Goal: Information Seeking & Learning: Learn about a topic

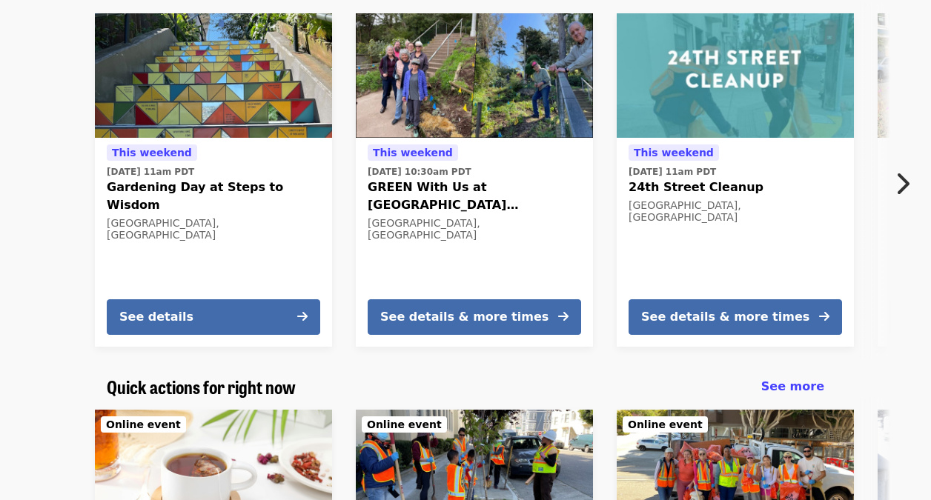
scroll to position [445, 0]
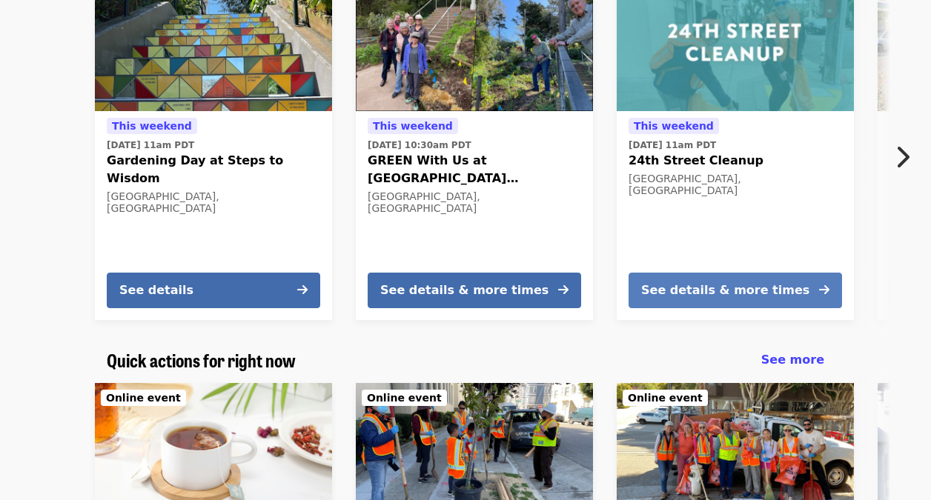
click at [741, 287] on div "See details & more times" at bounding box center [725, 291] width 168 height 18
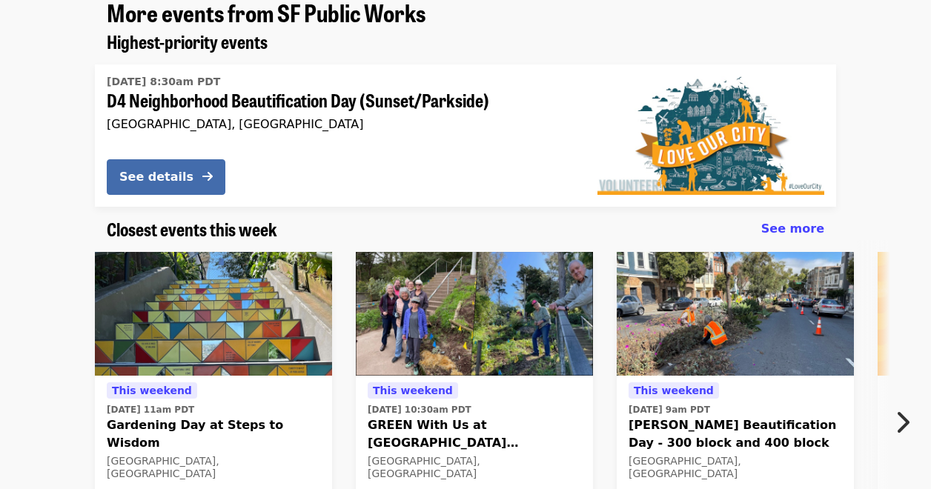
scroll to position [1446, 0]
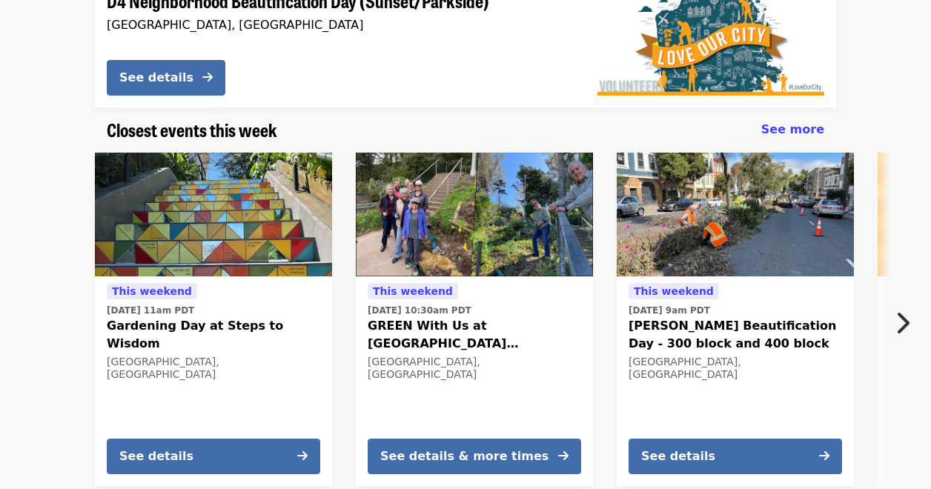
click at [893, 303] on button "Next item" at bounding box center [906, 324] width 49 height 42
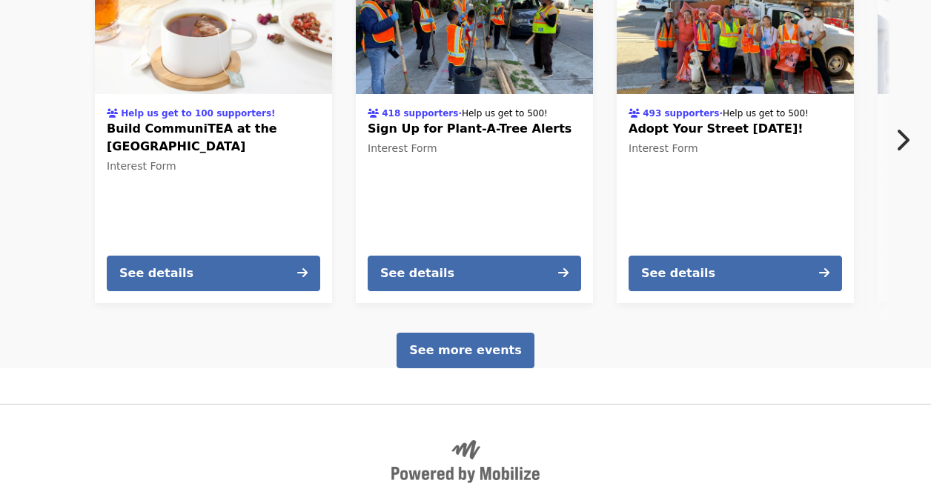
scroll to position [2484, 0]
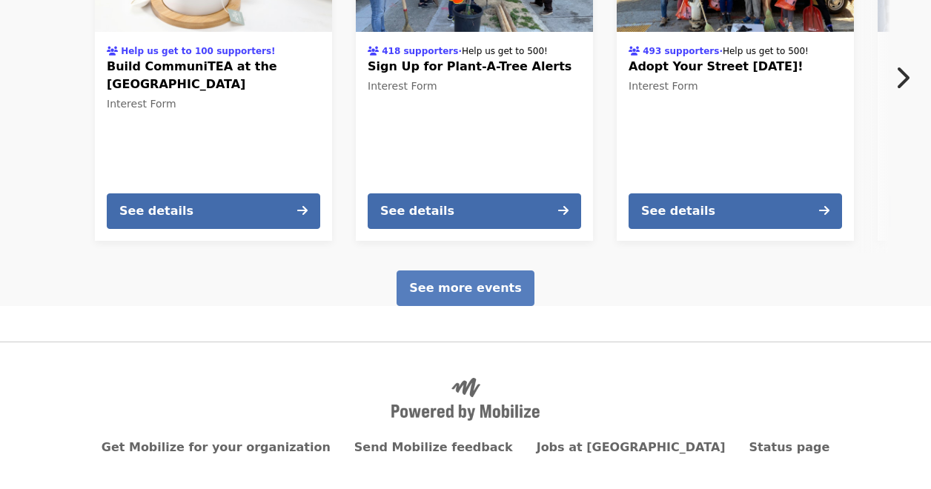
click at [486, 281] on span "See more events" at bounding box center [465, 288] width 112 height 14
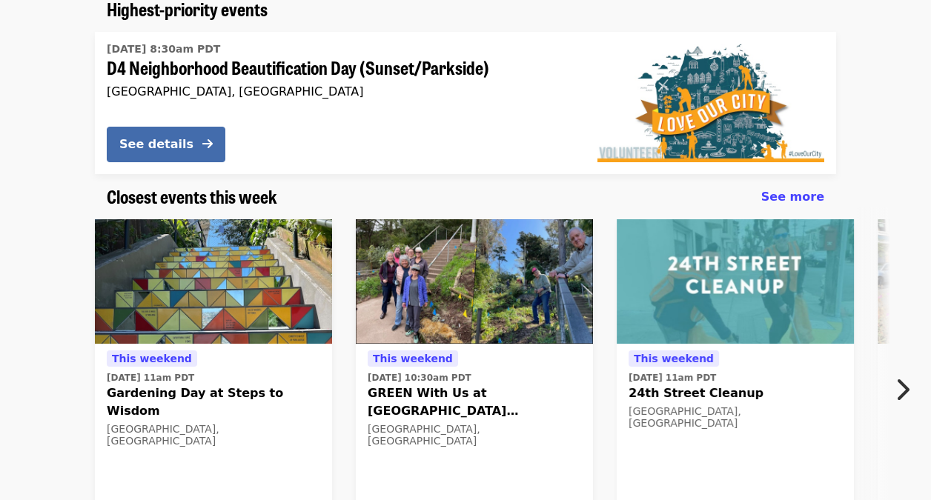
scroll to position [260, 0]
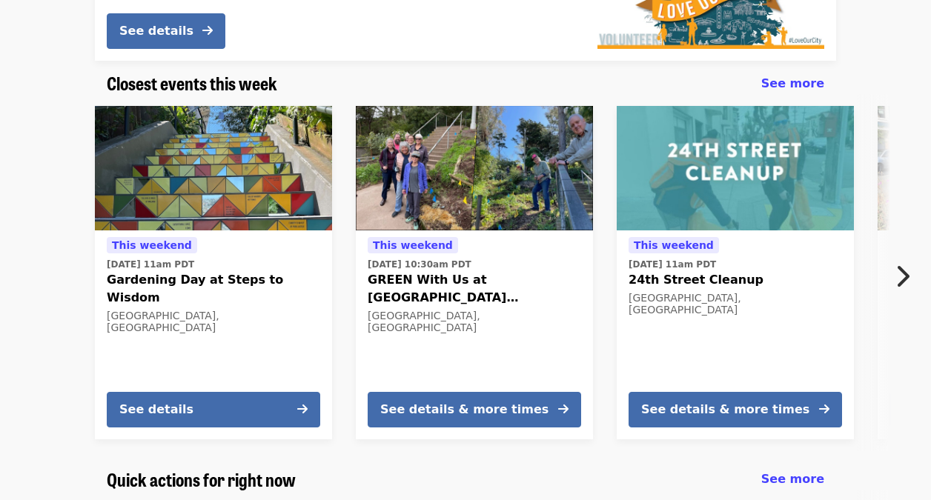
scroll to position [315, 0]
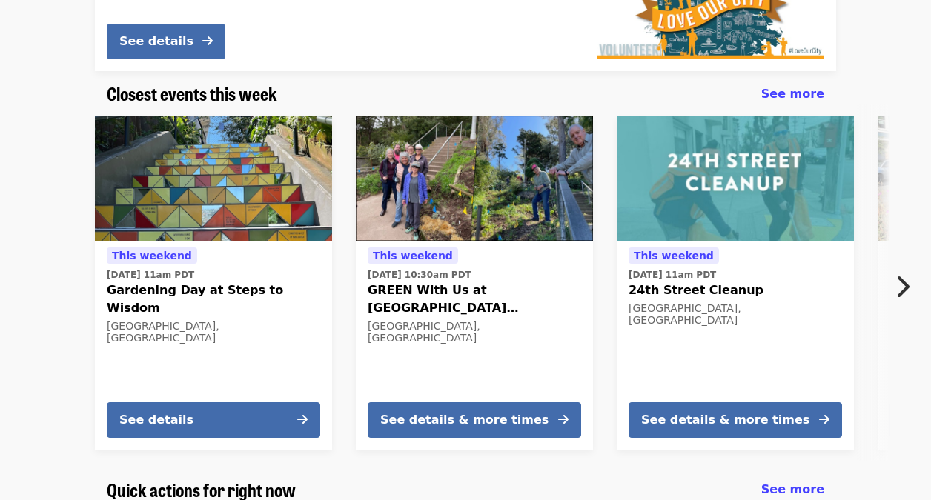
click at [896, 274] on icon "chevron-right icon" at bounding box center [902, 287] width 15 height 28
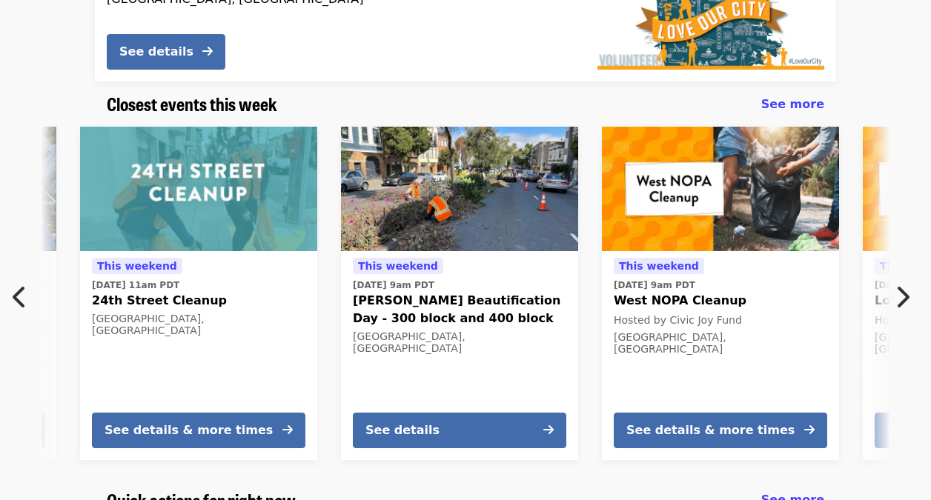
scroll to position [297, 0]
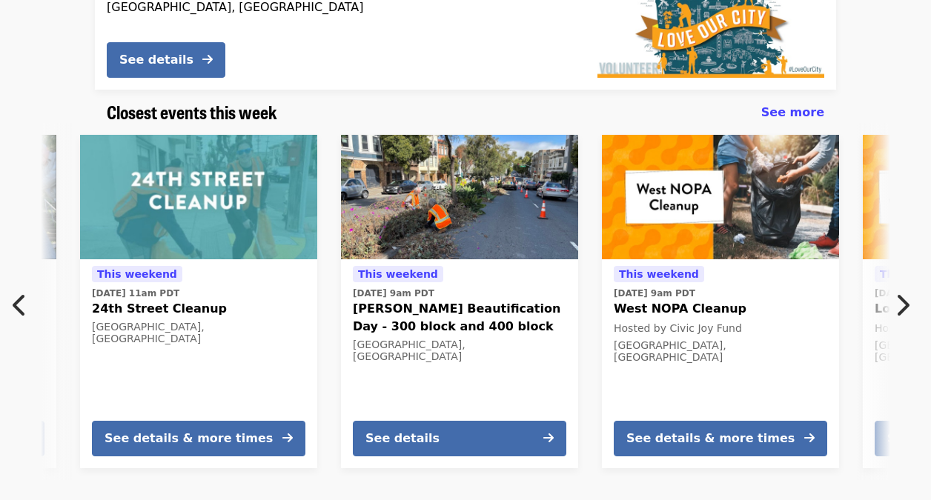
click at [896, 271] on div "This weekend Sat, Sep 20 @ 11am PDT Gardening Day at Steps to Wisdom San Franci…" at bounding box center [465, 301] width 931 height 357
click at [903, 304] on icon "chevron-right icon" at bounding box center [902, 305] width 15 height 28
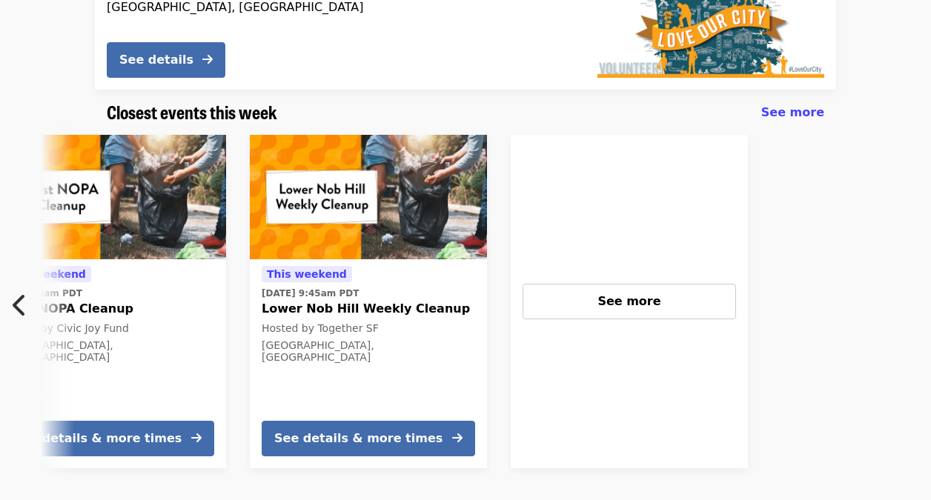
scroll to position [0, 1168]
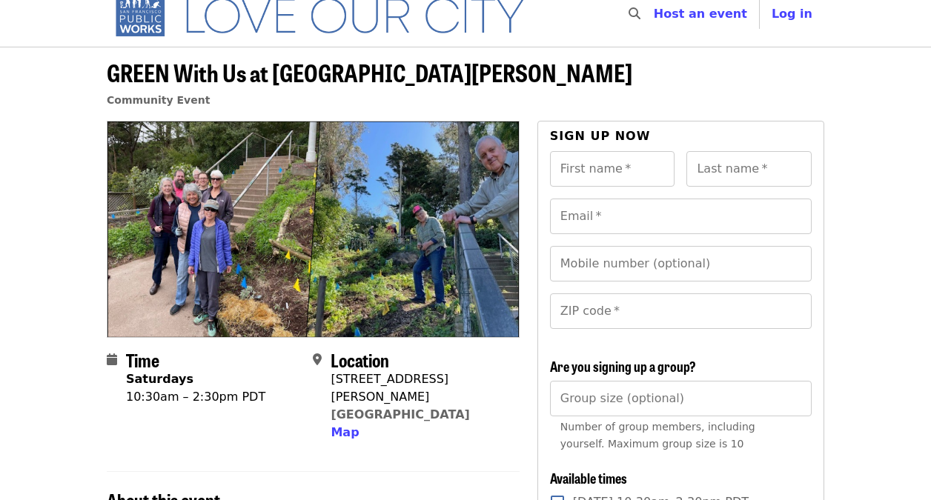
scroll to position [19, 0]
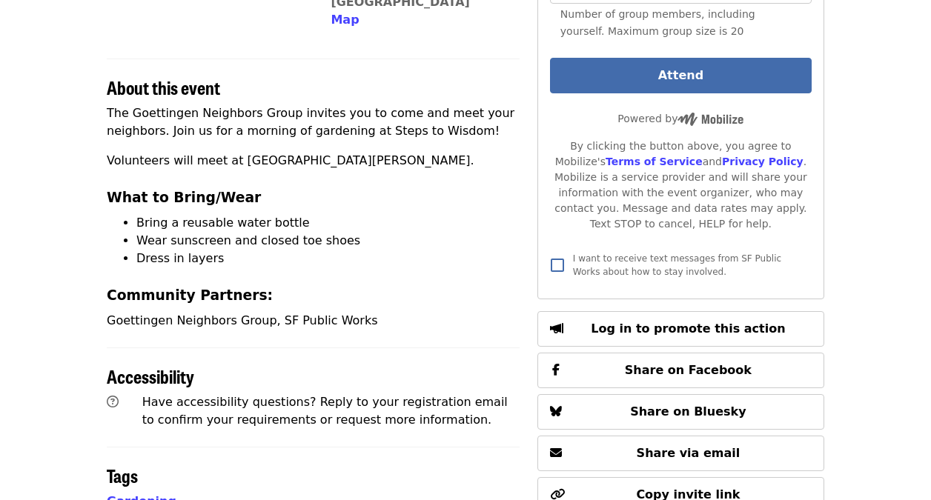
scroll to position [538, 0]
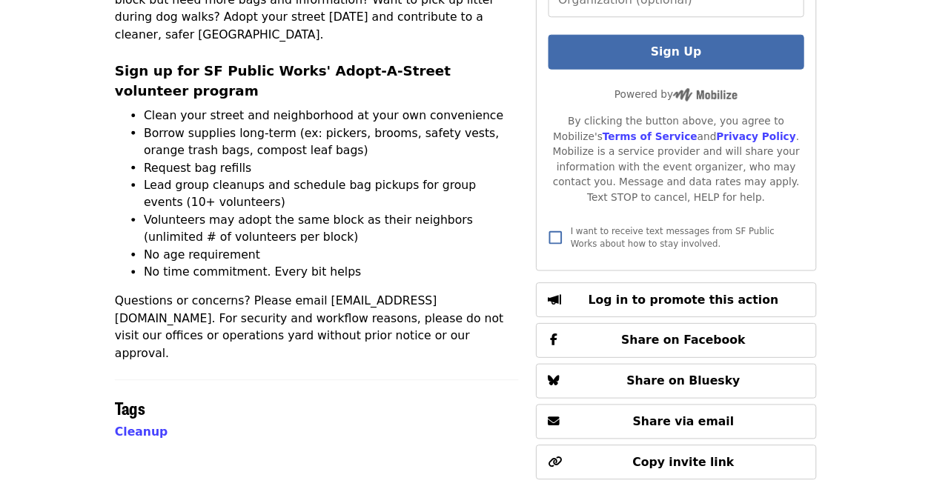
scroll to position [575, 0]
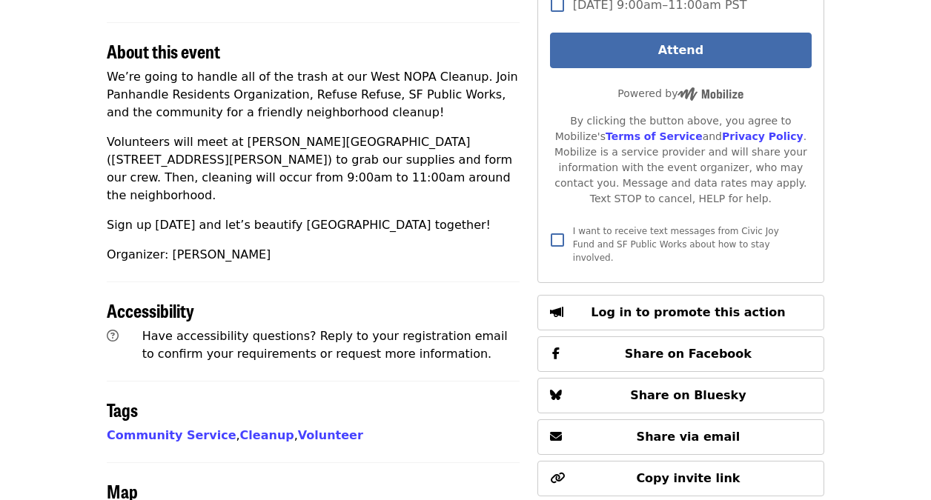
scroll to position [667, 0]
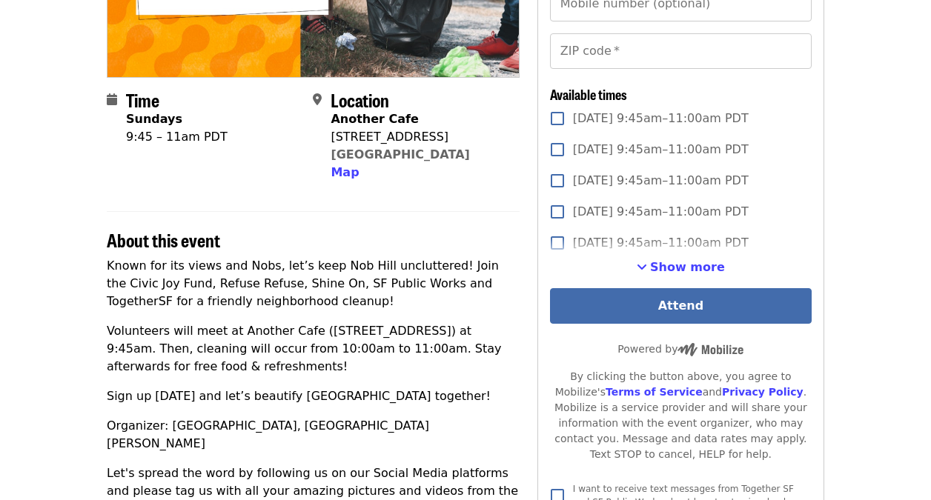
scroll to position [297, 0]
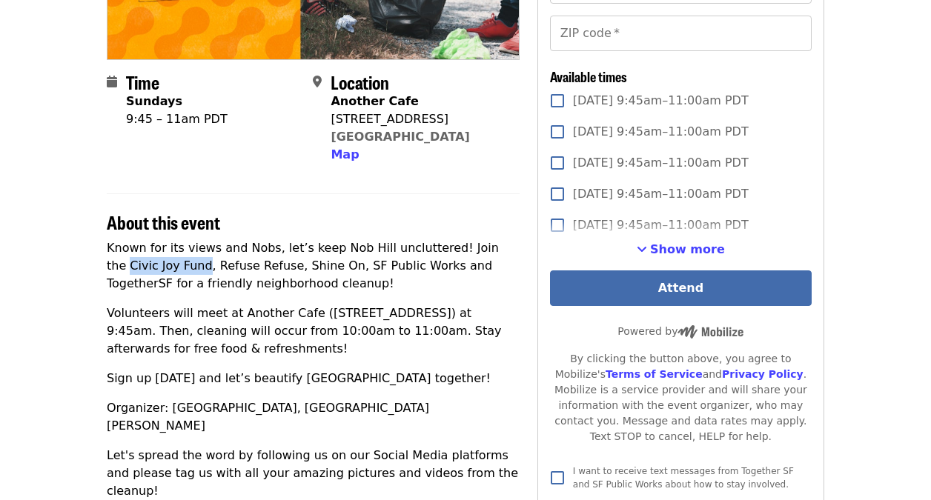
drag, startPoint x: 152, startPoint y: 265, endPoint x: 476, endPoint y: 245, distance: 324.6
click at [476, 245] on p "Known for its views and Nobs, let’s keep Nob Hill uncluttered! Join the Civic J…" at bounding box center [313, 265] width 413 height 53
drag, startPoint x: 476, startPoint y: 245, endPoint x: 466, endPoint y: 283, distance: 39.2
click at [397, 326] on p "Volunteers will meet at Another Cafe ([STREET_ADDRESS]) at 9:45am. Then, cleani…" at bounding box center [313, 331] width 413 height 53
drag, startPoint x: 151, startPoint y: 265, endPoint x: 475, endPoint y: 245, distance: 323.9
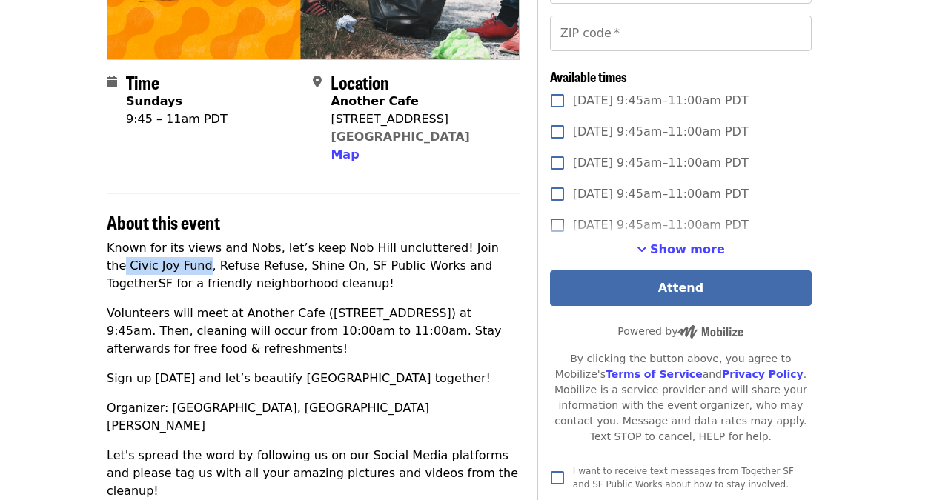
click at [475, 245] on p "Known for its views and Nobs, let’s keep Nob Hill uncluttered! Join the Civic J…" at bounding box center [313, 265] width 413 height 53
copy p "Civic Joy Fund"
